Goal: Transaction & Acquisition: Register for event/course

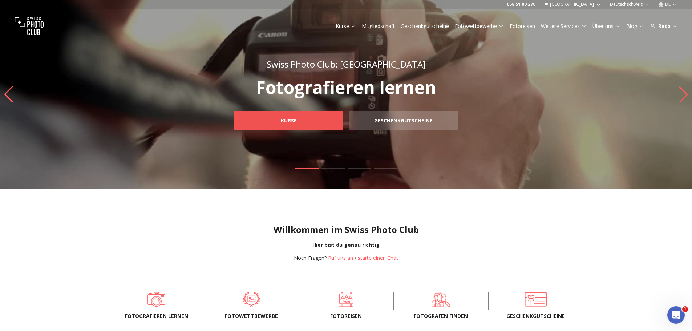
click at [288, 125] on span "Kurse" at bounding box center [289, 120] width 28 height 13
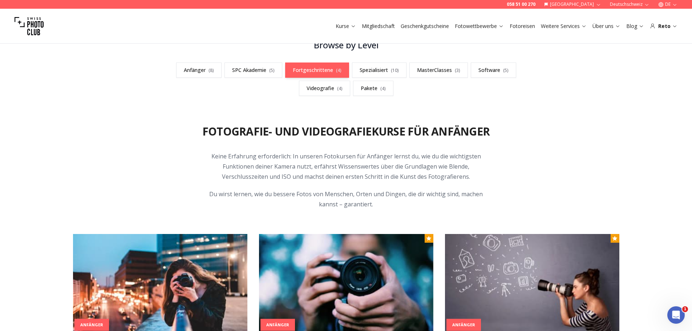
click at [328, 69] on link "Fortgeschrittene ( 4 )" at bounding box center [317, 70] width 64 height 15
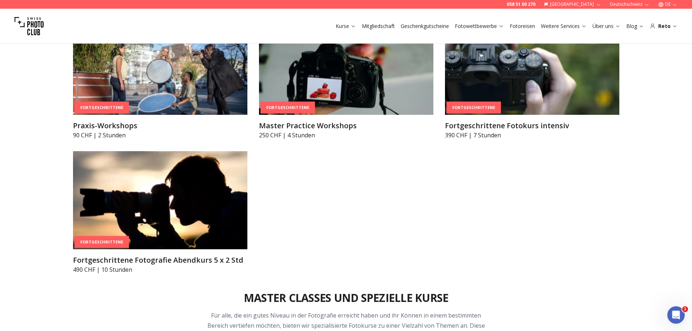
scroll to position [1338, 0]
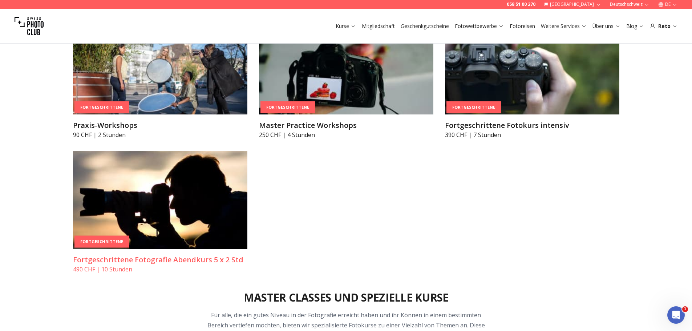
click at [197, 190] on img at bounding box center [160, 200] width 174 height 98
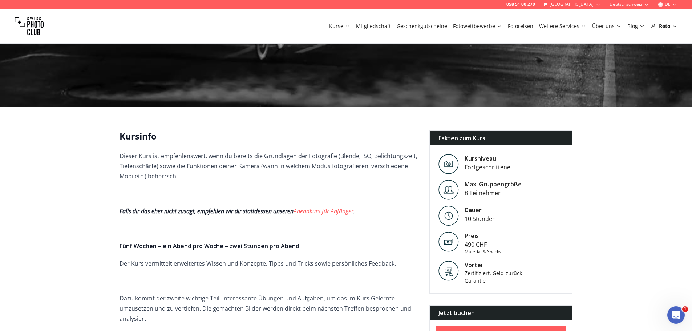
scroll to position [108, 0]
drag, startPoint x: 35, startPoint y: 248, endPoint x: 31, endPoint y: 243, distance: 6.2
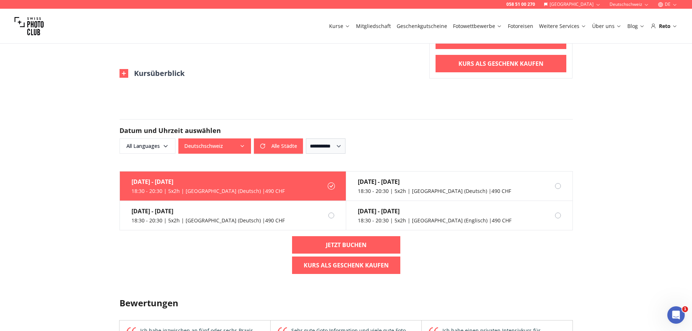
scroll to position [617, 0]
drag, startPoint x: 208, startPoint y: 252, endPoint x: 161, endPoint y: 178, distance: 87.4
drag, startPoint x: 161, startPoint y: 178, endPoint x: 148, endPoint y: 145, distance: 36.2
click at [148, 145] on span "All Languages" at bounding box center [148, 145] width 54 height 13
click at [131, 188] on label "German" at bounding box center [145, 185] width 45 height 9
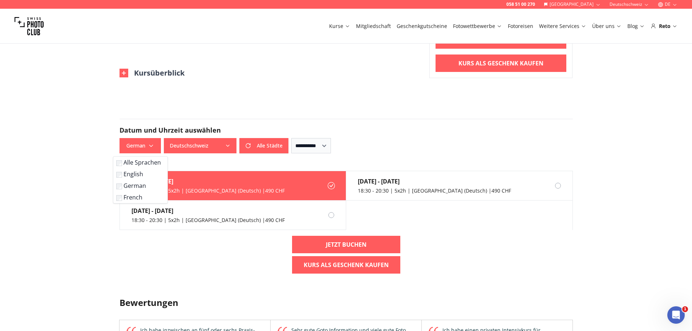
click at [195, 166] on form "**********" at bounding box center [346, 135] width 465 height 69
click at [266, 143] on button "Alle Städte" at bounding box center [264, 145] width 49 height 15
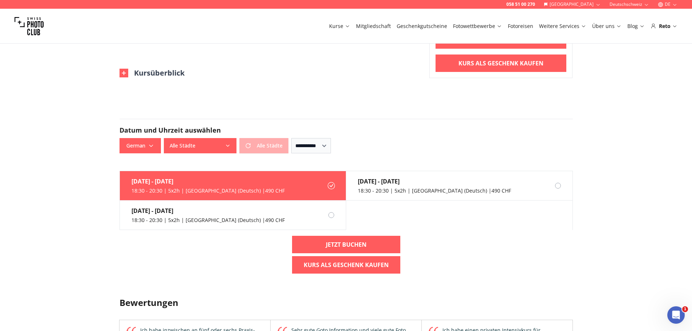
click at [264, 145] on div "Alle Städte Alle Städte" at bounding box center [226, 145] width 125 height 15
click at [280, 148] on div "Alle Städte Alle Städte" at bounding box center [226, 145] width 125 height 15
click at [272, 162] on form "**********" at bounding box center [346, 135] width 465 height 69
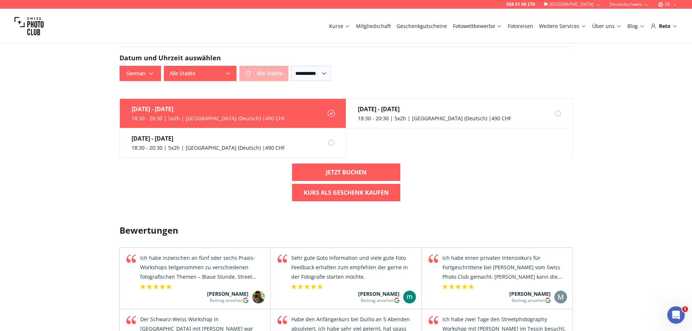
scroll to position [690, 0]
click at [170, 146] on div "18:30 - 20:30 | 5x2h | [GEOGRAPHIC_DATA] (Deutsch) | 490 CHF" at bounding box center [208, 147] width 153 height 7
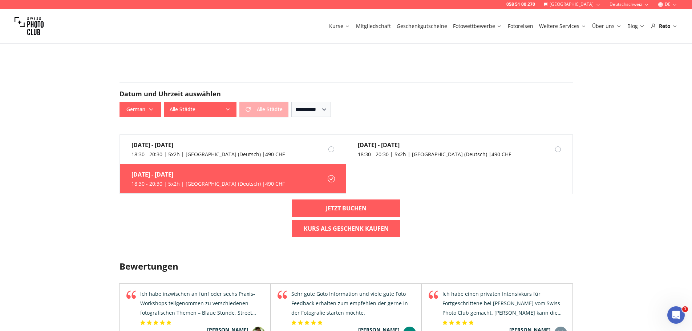
scroll to position [653, 0]
drag, startPoint x: 193, startPoint y: 186, endPoint x: 182, endPoint y: 185, distance: 11.4
drag, startPoint x: 182, startPoint y: 185, endPoint x: 153, endPoint y: 180, distance: 28.9
click at [153, 180] on div "[DATE] - [DATE] 18:30 - 20:30 | 5x2h | [GEOGRAPHIC_DATA] (Deutsch) | 490 CHF" at bounding box center [202, 179] width 165 height 29
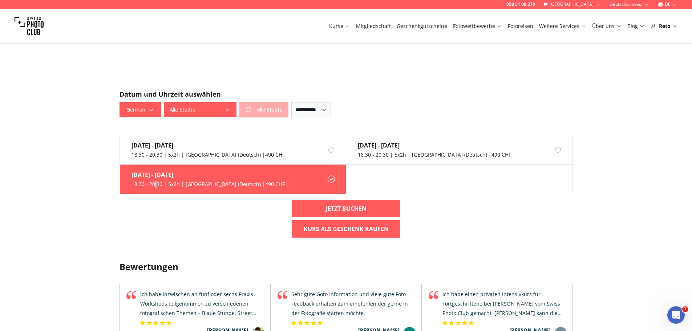
click at [153, 180] on div "[DATE] - [DATE] 18:30 - 20:30 | 5x2h | [GEOGRAPHIC_DATA] (Deutsch) | 490 CHF" at bounding box center [202, 179] width 165 height 29
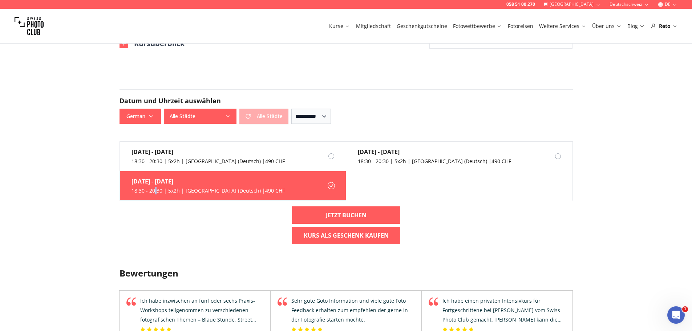
scroll to position [646, 0]
drag, startPoint x: 156, startPoint y: 192, endPoint x: 130, endPoint y: 183, distance: 27.8
click at [130, 183] on div "[DATE] - [DATE] 18:30 - 20:30 | 5x2h | [GEOGRAPHIC_DATA] (Deutsch) | 490 CHF" at bounding box center [202, 186] width 165 height 29
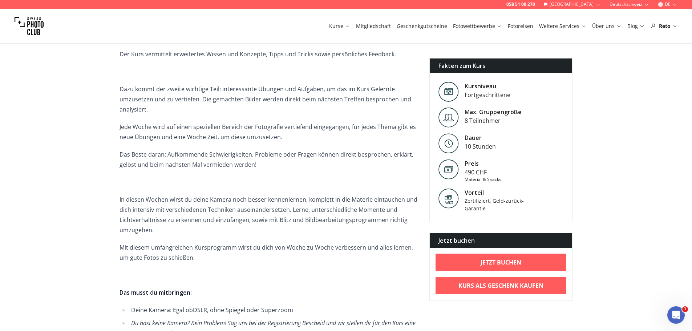
scroll to position [318, 0]
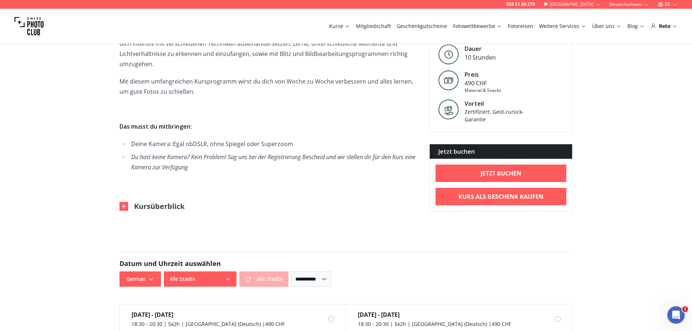
click at [125, 208] on img at bounding box center [124, 206] width 9 height 9
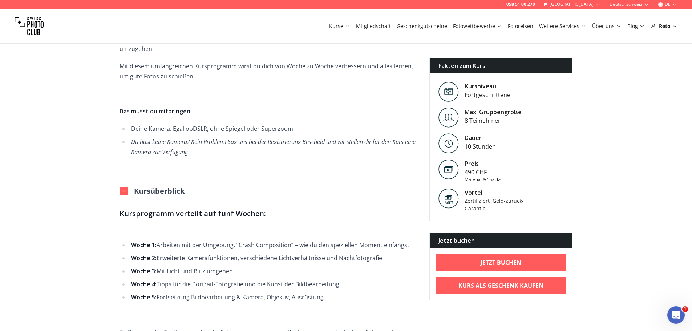
scroll to position [499, 0]
drag, startPoint x: 93, startPoint y: 253, endPoint x: 362, endPoint y: 208, distance: 272.7
click at [362, 208] on h3 "Kursprogramm verteilt auf fünf Wochen:" at bounding box center [269, 214] width 298 height 12
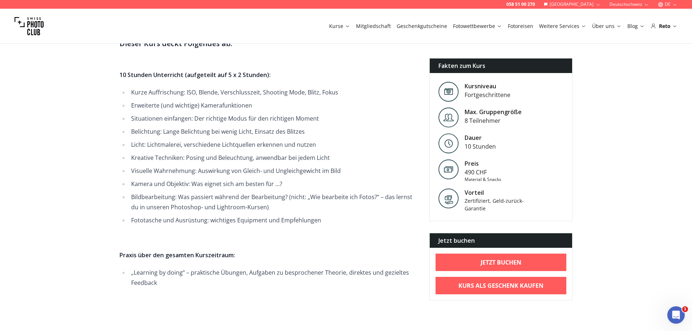
scroll to position [873, 0]
